Goal: Task Accomplishment & Management: Complete application form

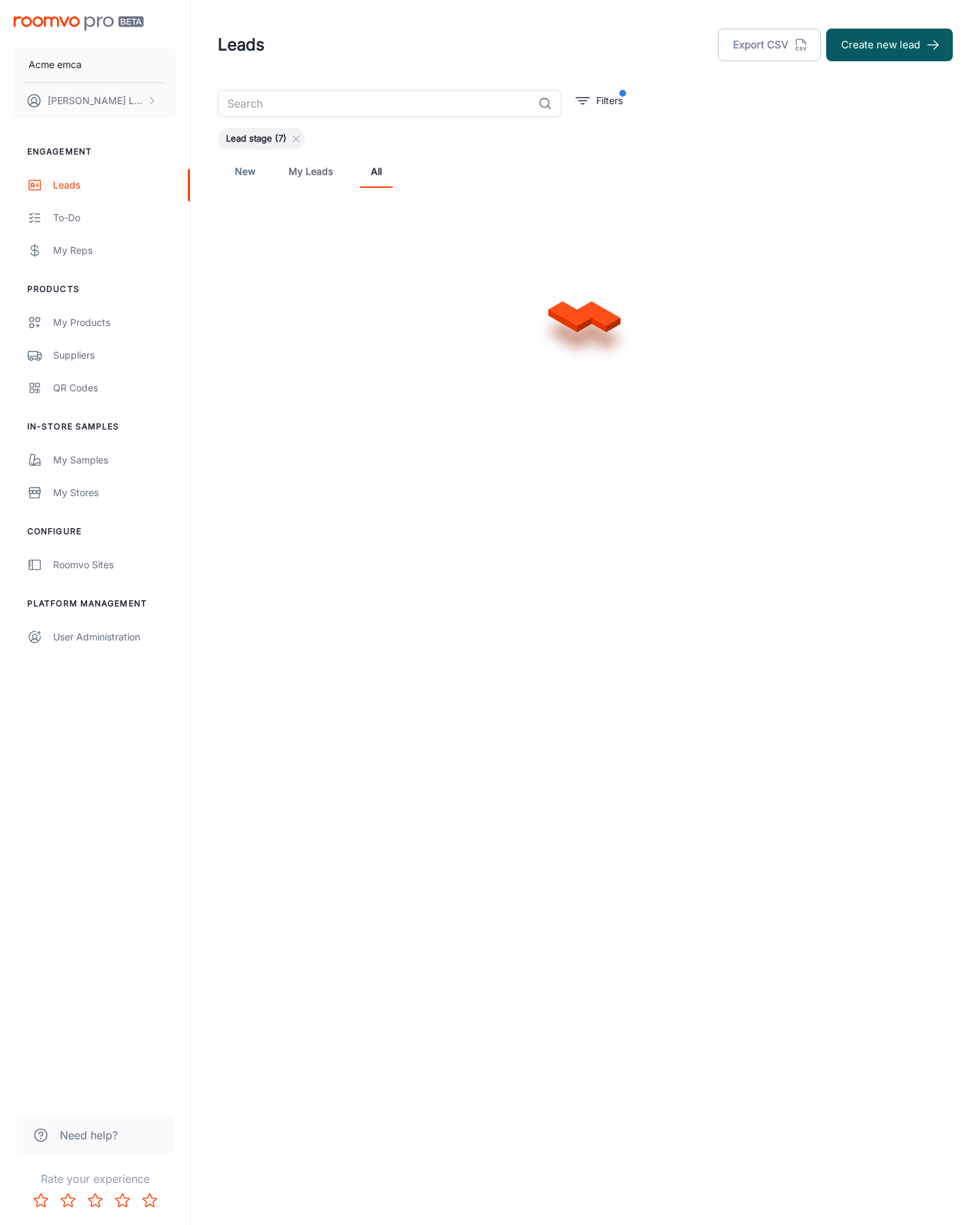
click at [889, 45] on button "Create new lead" at bounding box center [890, 44] width 127 height 32
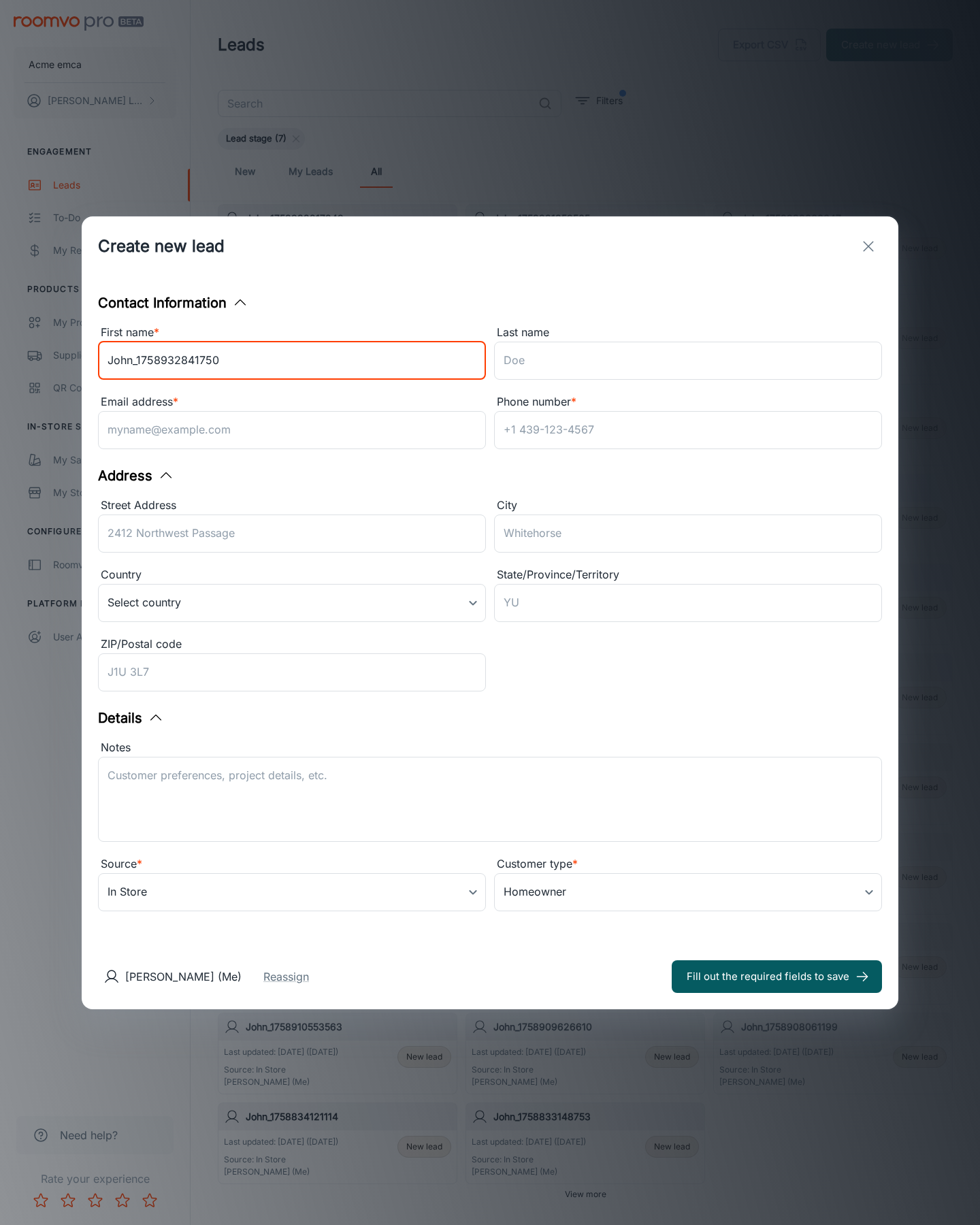
type input "John_1758932841750"
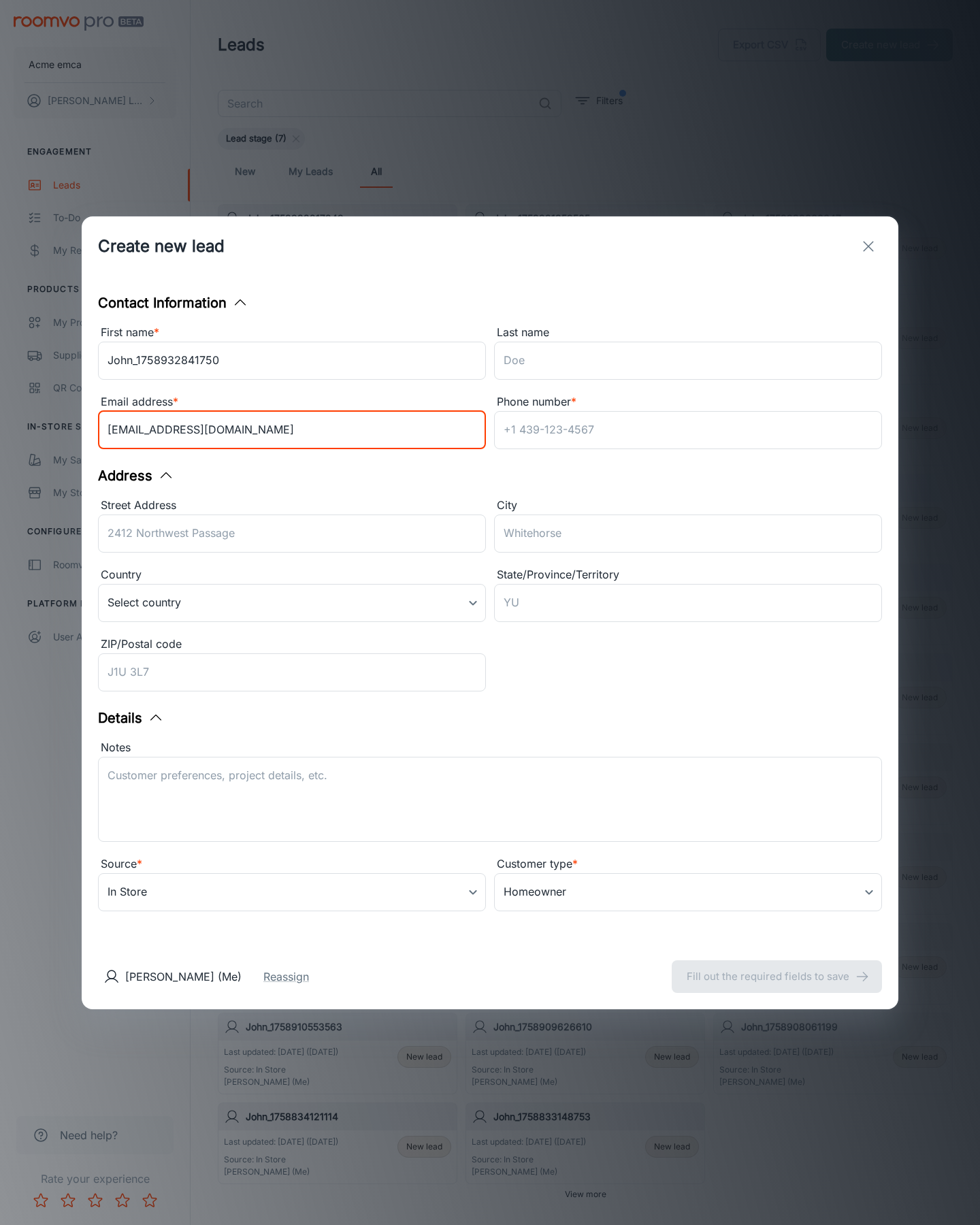
type input "[EMAIL_ADDRESS][DOMAIN_NAME]"
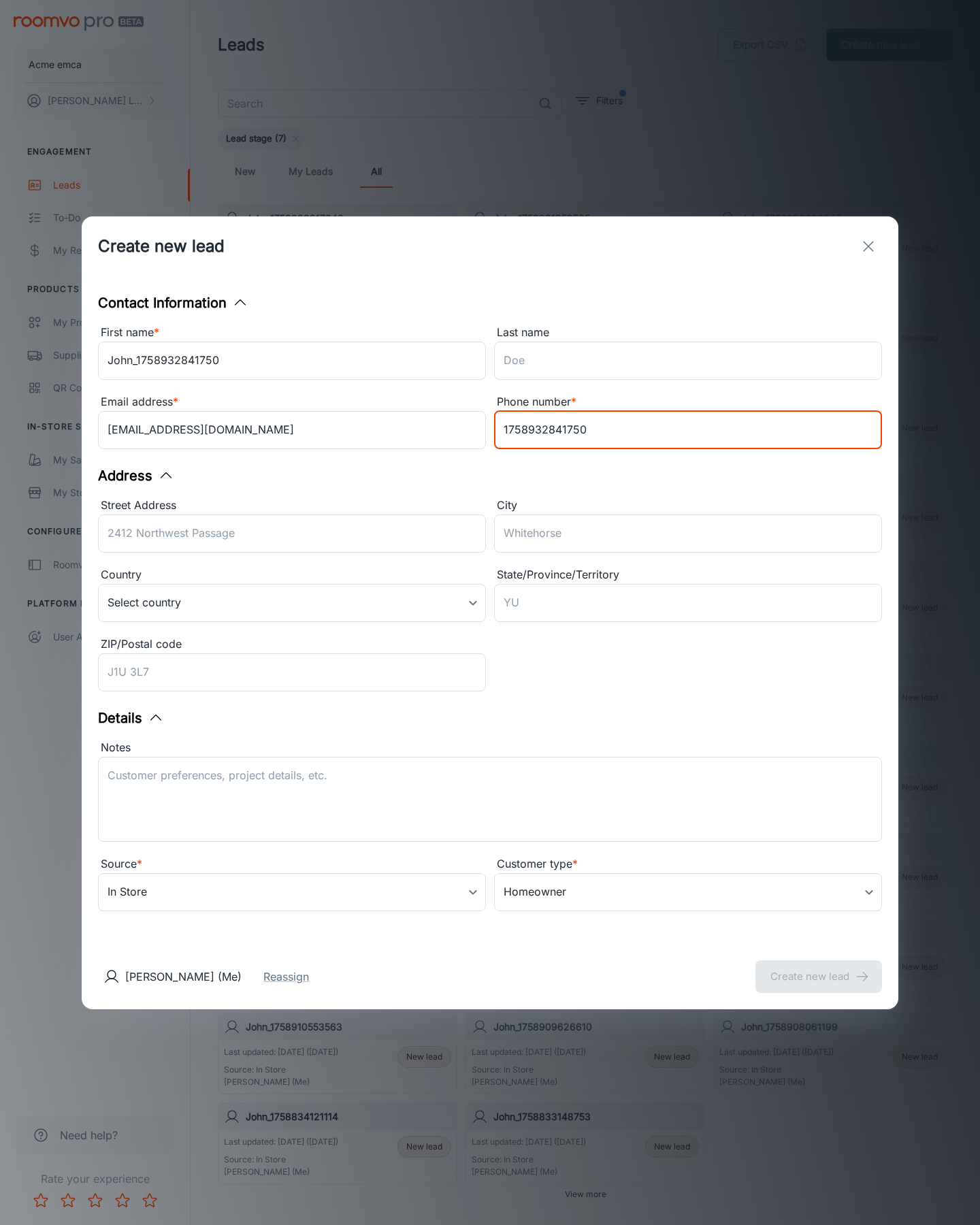
type input "1758932841750"
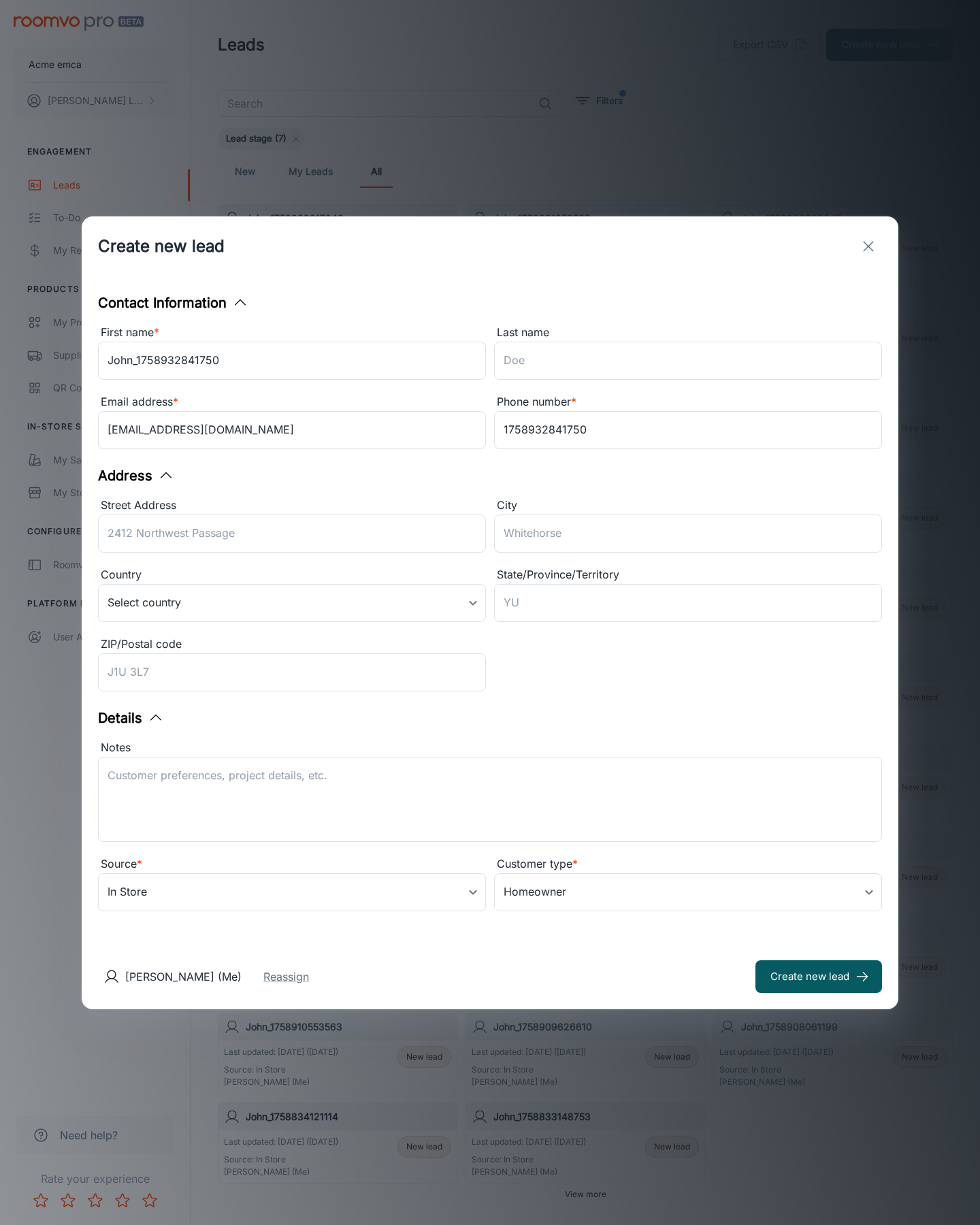
click at [819, 976] on button "Create new lead" at bounding box center [819, 976] width 127 height 32
